Goal: Navigation & Orientation: Find specific page/section

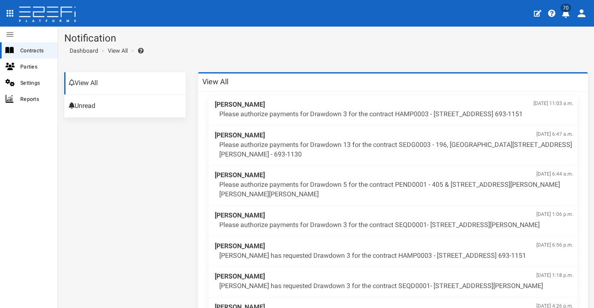
scroll to position [348, 0]
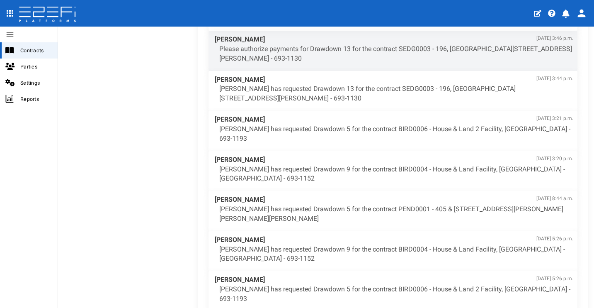
click at [70, 13] on icon at bounding box center [47, 15] width 58 height 17
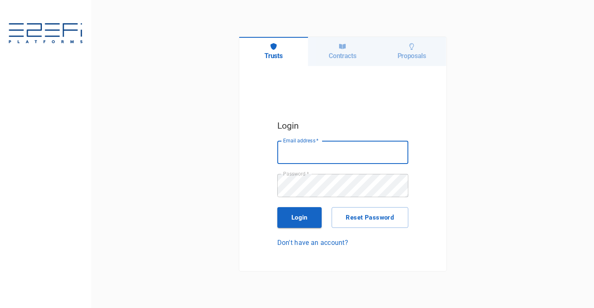
click at [335, 51] on div "Contracts" at bounding box center [342, 51] width 69 height 29
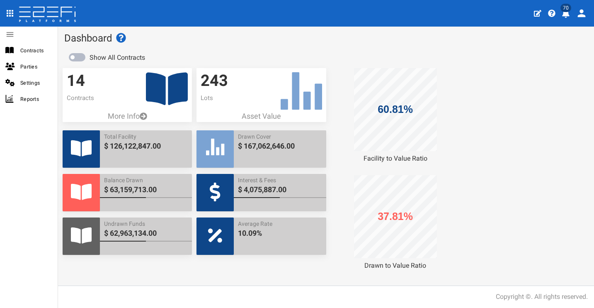
click at [564, 15] on icon "profile" at bounding box center [565, 14] width 7 height 8
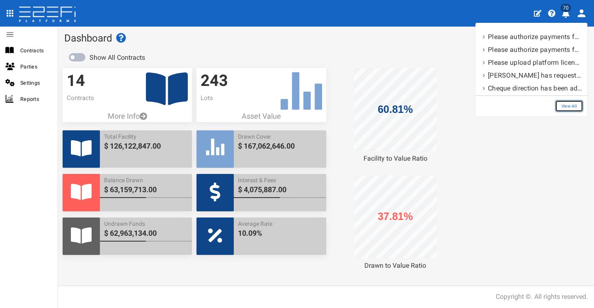
click at [569, 108] on link "View All" at bounding box center [569, 106] width 28 height 12
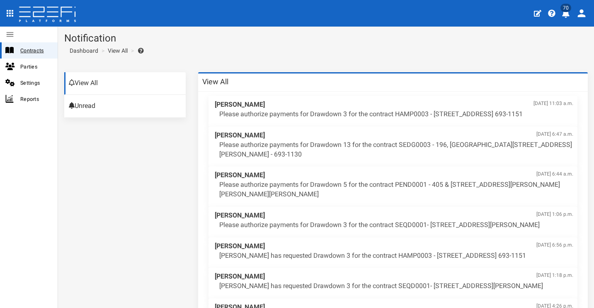
click at [23, 49] on span "Contracts" at bounding box center [35, 51] width 31 height 10
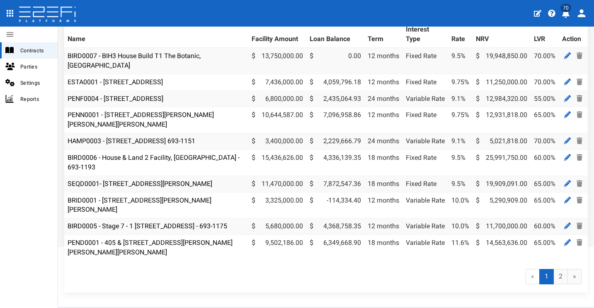
scroll to position [36, 0]
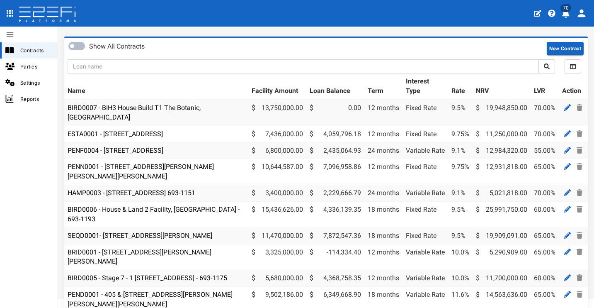
click at [570, 15] on icon "profile" at bounding box center [566, 14] width 8 height 8
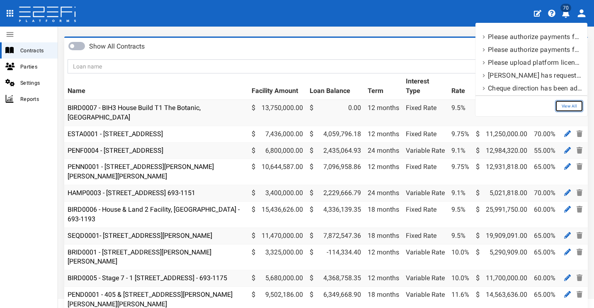
click at [572, 107] on link "View All" at bounding box center [569, 106] width 28 height 12
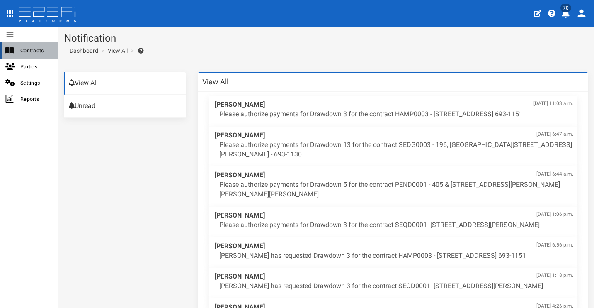
click at [28, 49] on span "Contracts" at bounding box center [35, 51] width 31 height 10
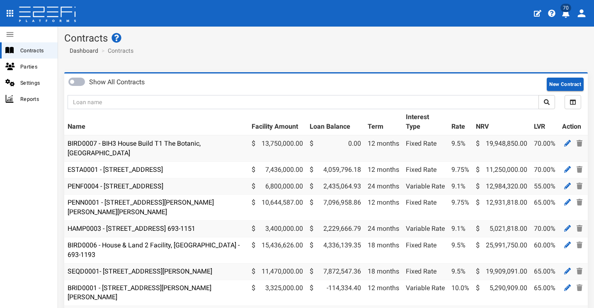
click at [569, 15] on icon "profile" at bounding box center [565, 14] width 7 height 8
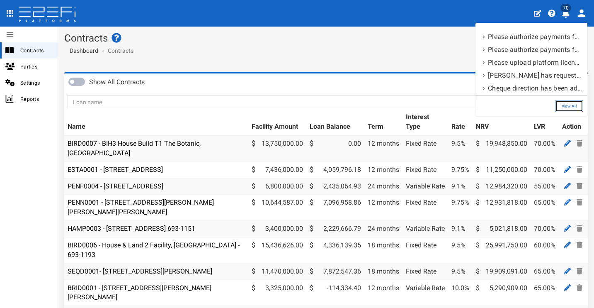
click at [577, 105] on link "View All" at bounding box center [569, 106] width 28 height 12
